Goal: Contribute content: Contribute content

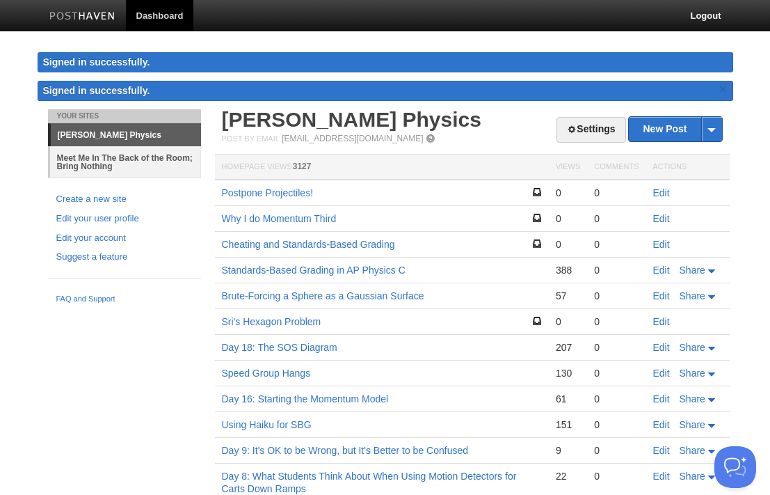
click at [129, 154] on link "Meet Me In The Back of the Room; Bring Nothing" at bounding box center [125, 161] width 151 height 31
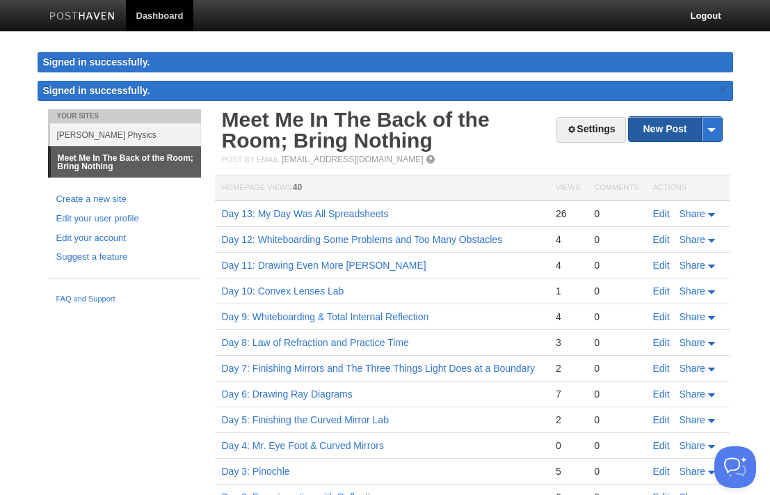
click at [681, 131] on link "New Post" at bounding box center [675, 129] width 93 height 24
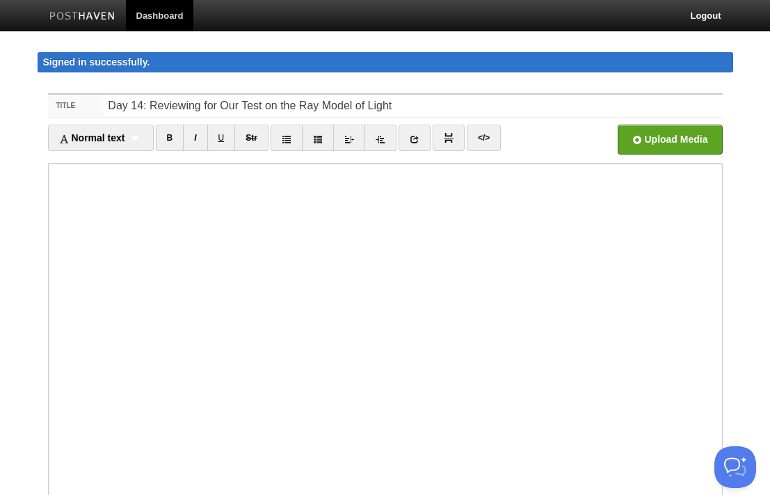
type input "Day 14: Reviewing for Our Test on the Ray Model of Light"
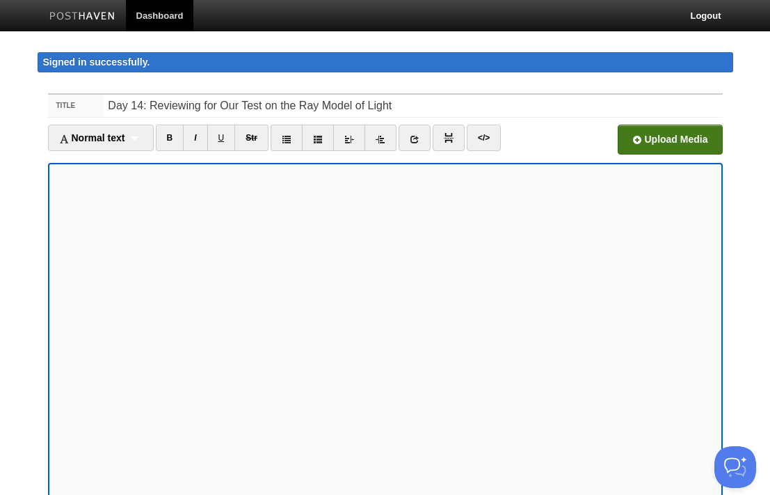
click at [644, 137] on input "file" at bounding box center [249, 143] width 1053 height 71
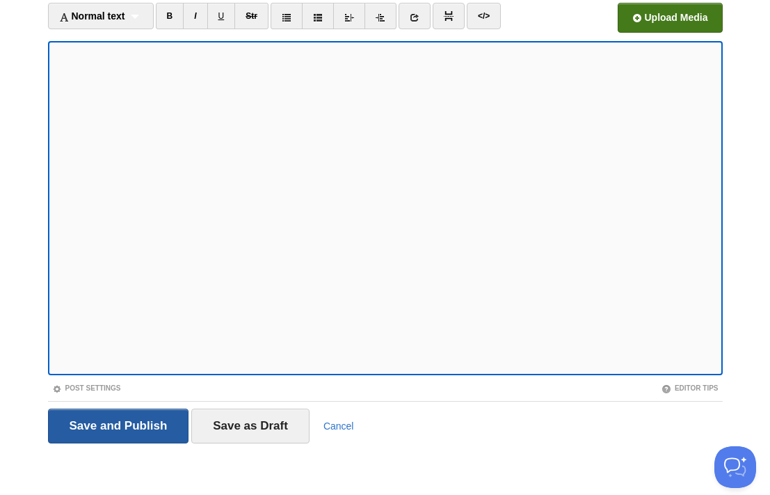
click at [104, 424] on input "Save and Publish" at bounding box center [118, 425] width 141 height 35
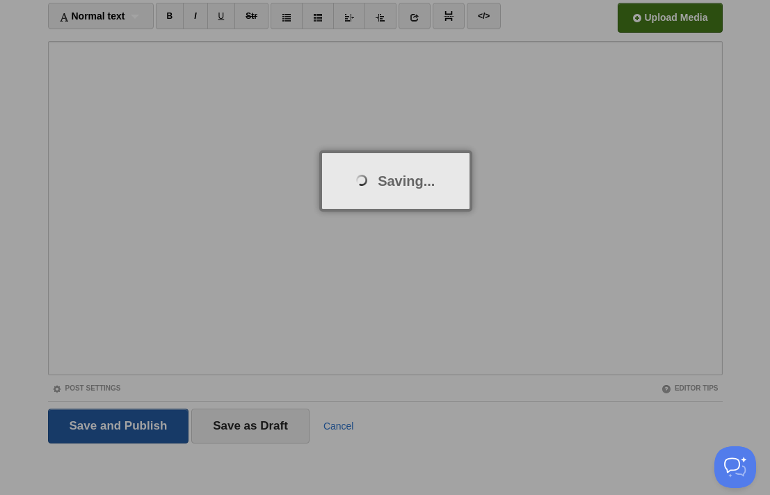
scroll to position [81, 0]
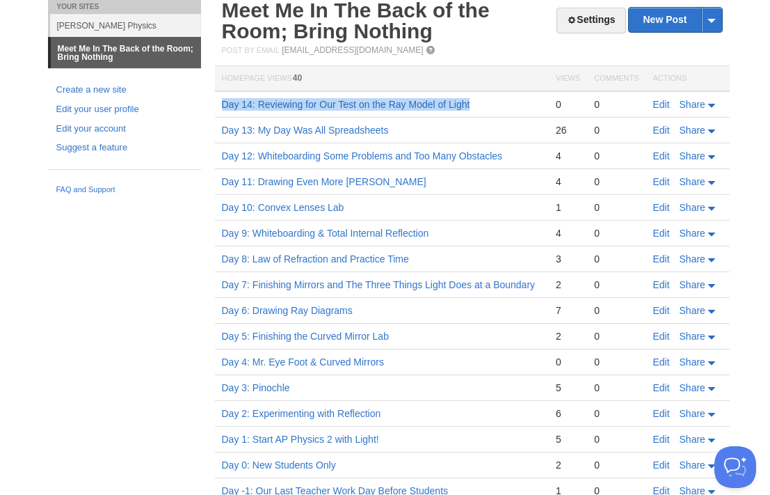
click at [390, 103] on link "Day 14: Reviewing for Our Test on the Ray Model of Light" at bounding box center [346, 104] width 248 height 11
